Goal: Task Accomplishment & Management: Understand process/instructions

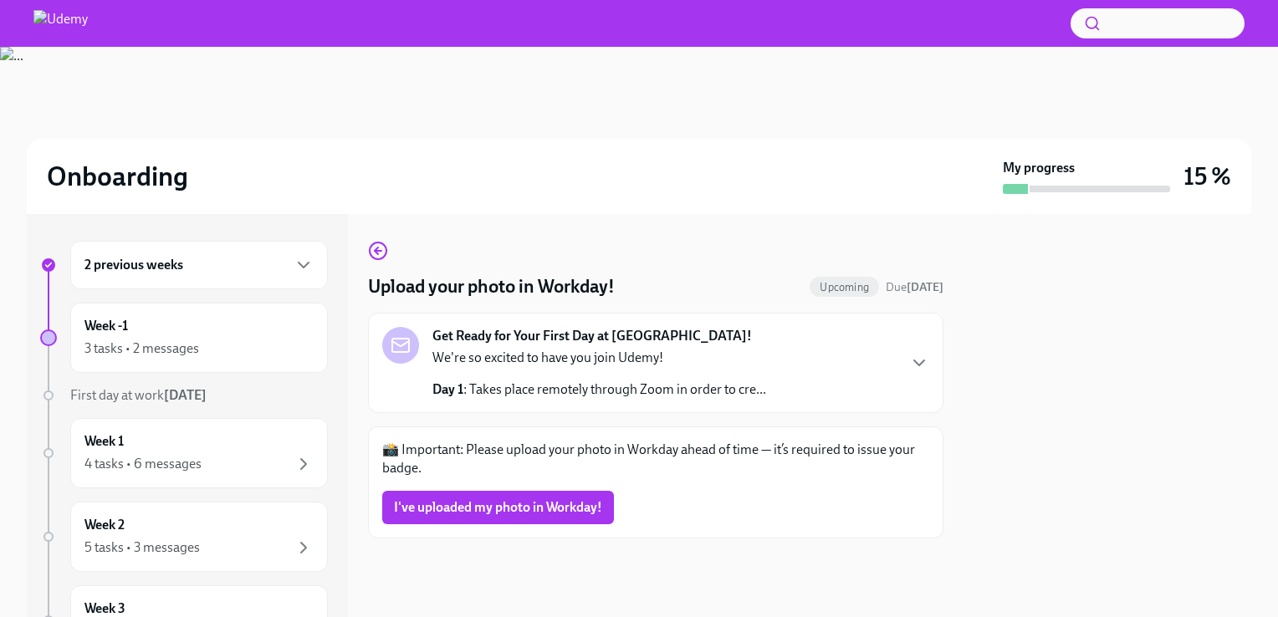
click at [616, 385] on p "Day 1 : Takes place remotely through Zoom in order to cre..." at bounding box center [600, 390] width 334 height 18
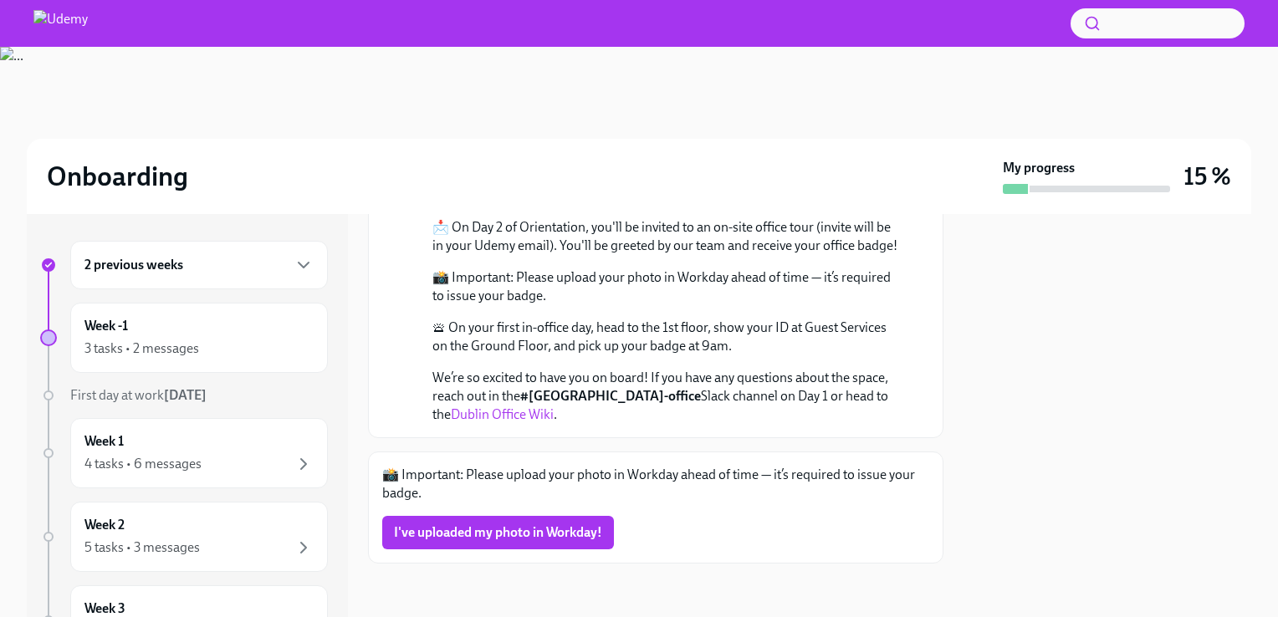
scroll to position [706, 0]
click at [161, 347] on div "3 tasks • 2 messages" at bounding box center [141, 349] width 115 height 18
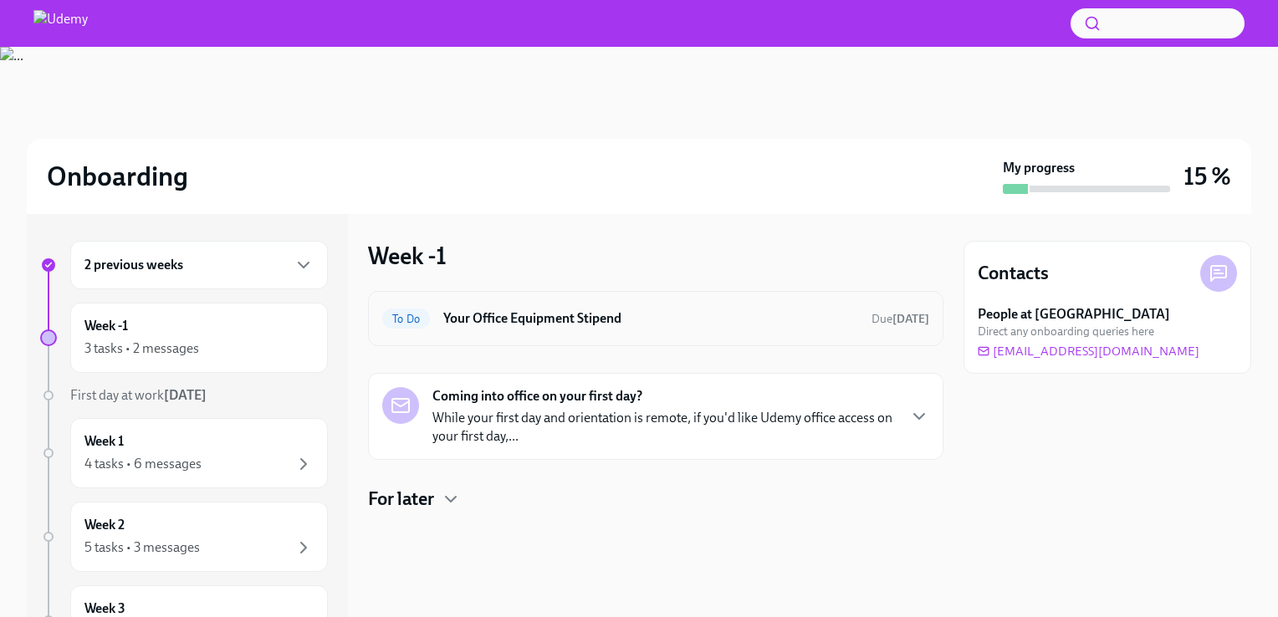
click at [476, 317] on h6 "Your Office Equipment Stipend" at bounding box center [650, 319] width 415 height 18
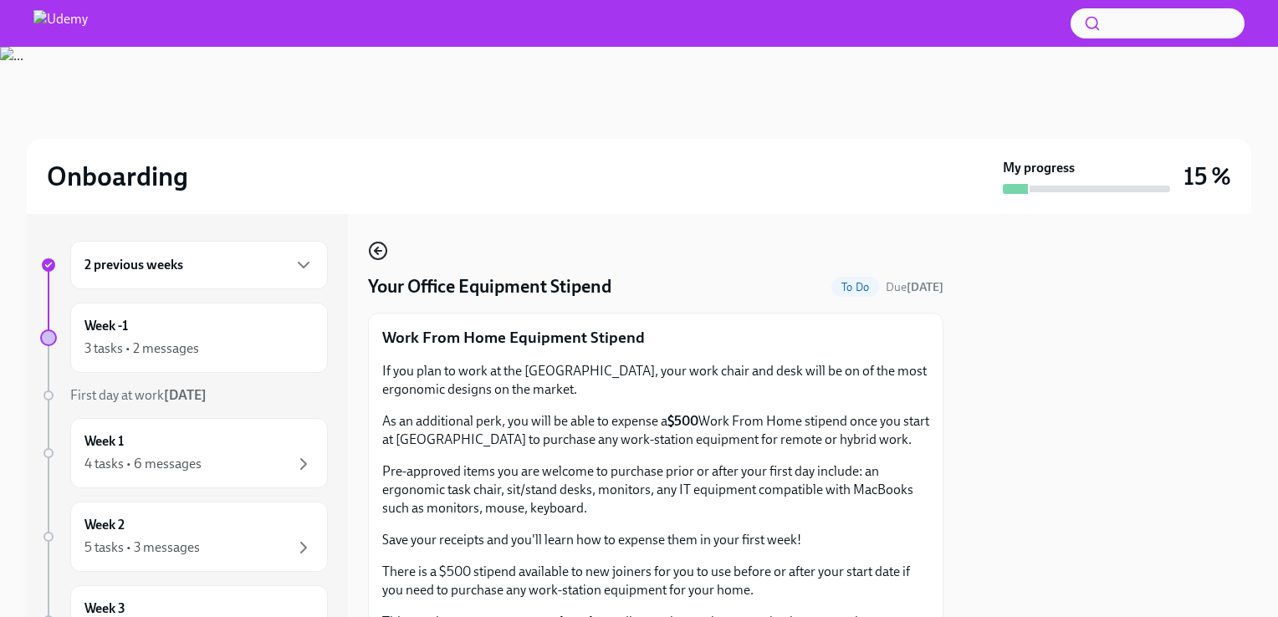
click at [378, 248] on icon "button" at bounding box center [376, 251] width 3 height 7
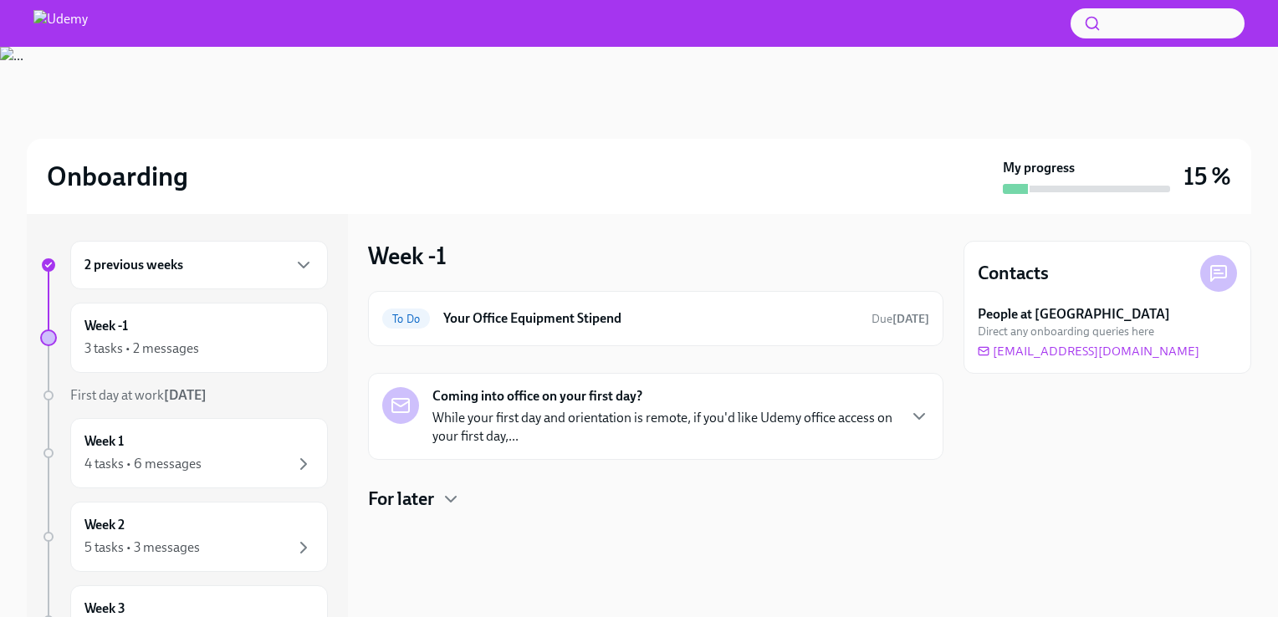
click at [210, 278] on div "2 previous weeks" at bounding box center [199, 265] width 258 height 49
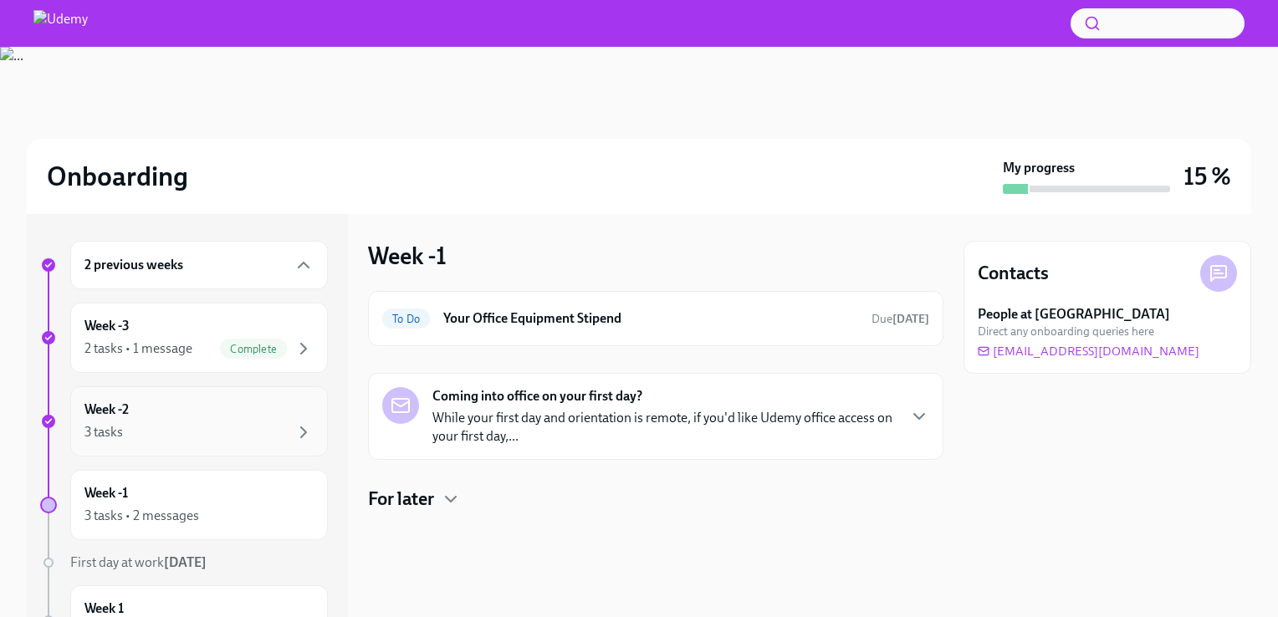
click at [180, 418] on div "Week -2 3 tasks" at bounding box center [198, 422] width 229 height 42
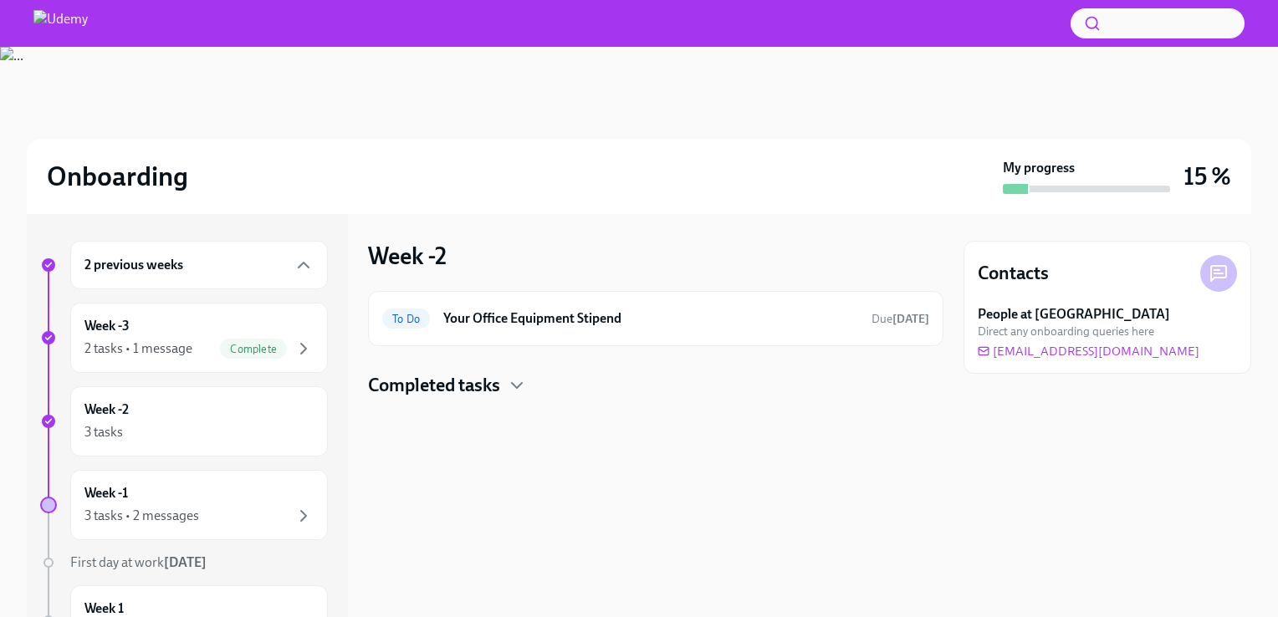
click at [485, 383] on h4 "Completed tasks" at bounding box center [434, 385] width 132 height 25
